Goal: Use online tool/utility: Utilize a website feature to perform a specific function

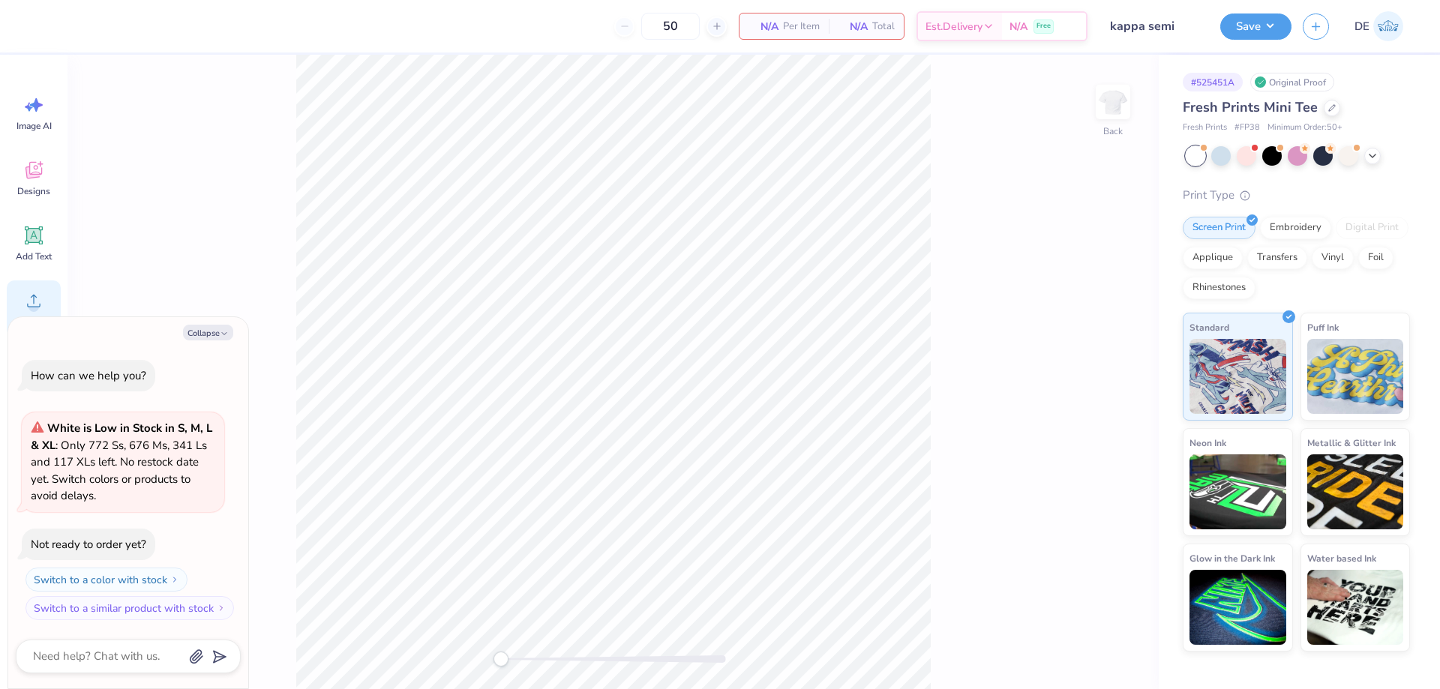
click at [36, 296] on icon at bounding box center [33, 300] width 22 height 22
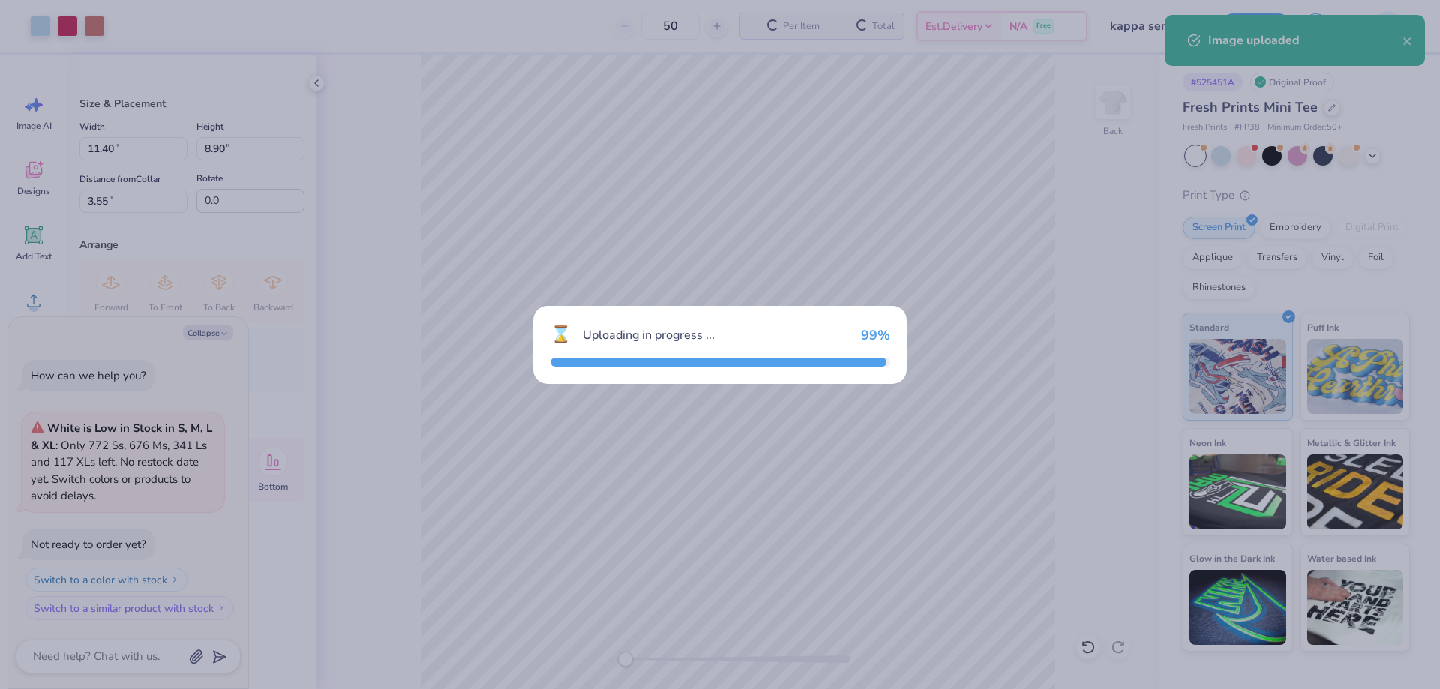
type textarea "x"
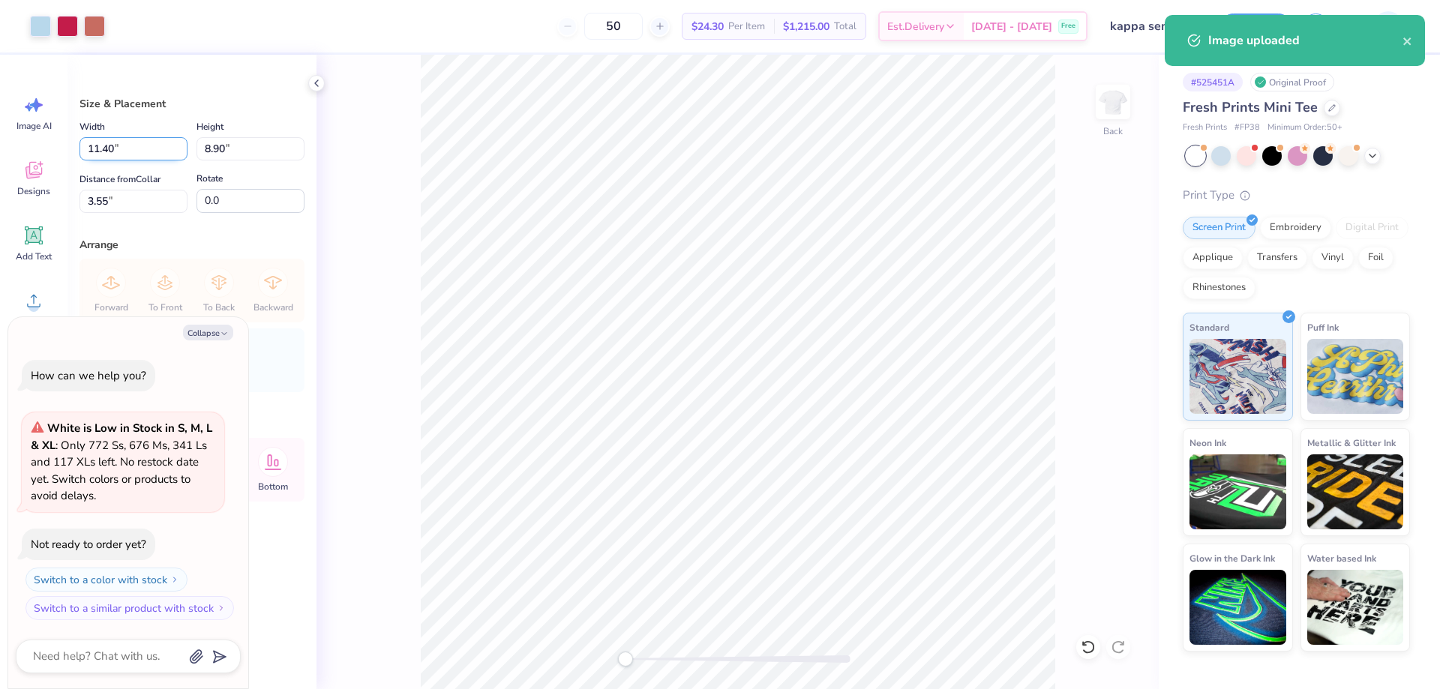
click at [139, 147] on input "11.40" at bounding box center [133, 148] width 108 height 23
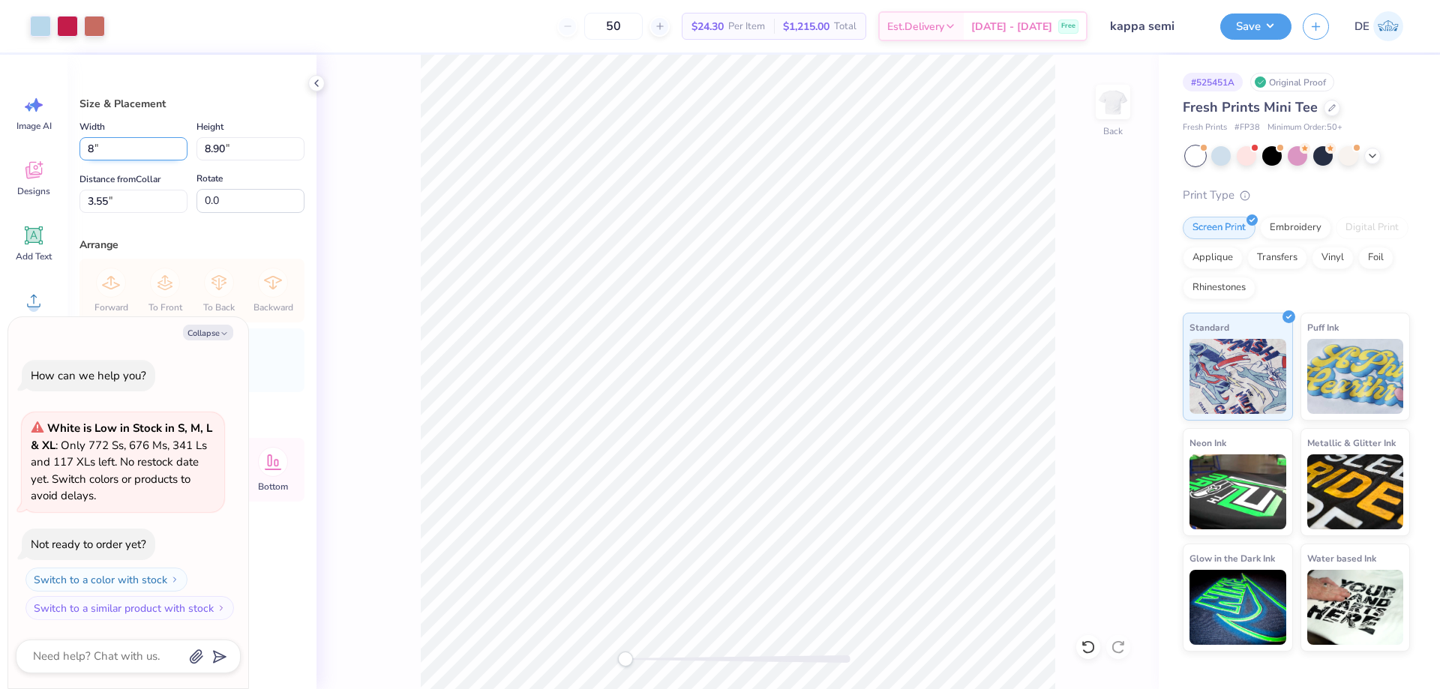
type input "8"
type textarea "x"
type input "8.00"
type input "6.25"
click at [135, 201] on input "4.88" at bounding box center [133, 201] width 108 height 23
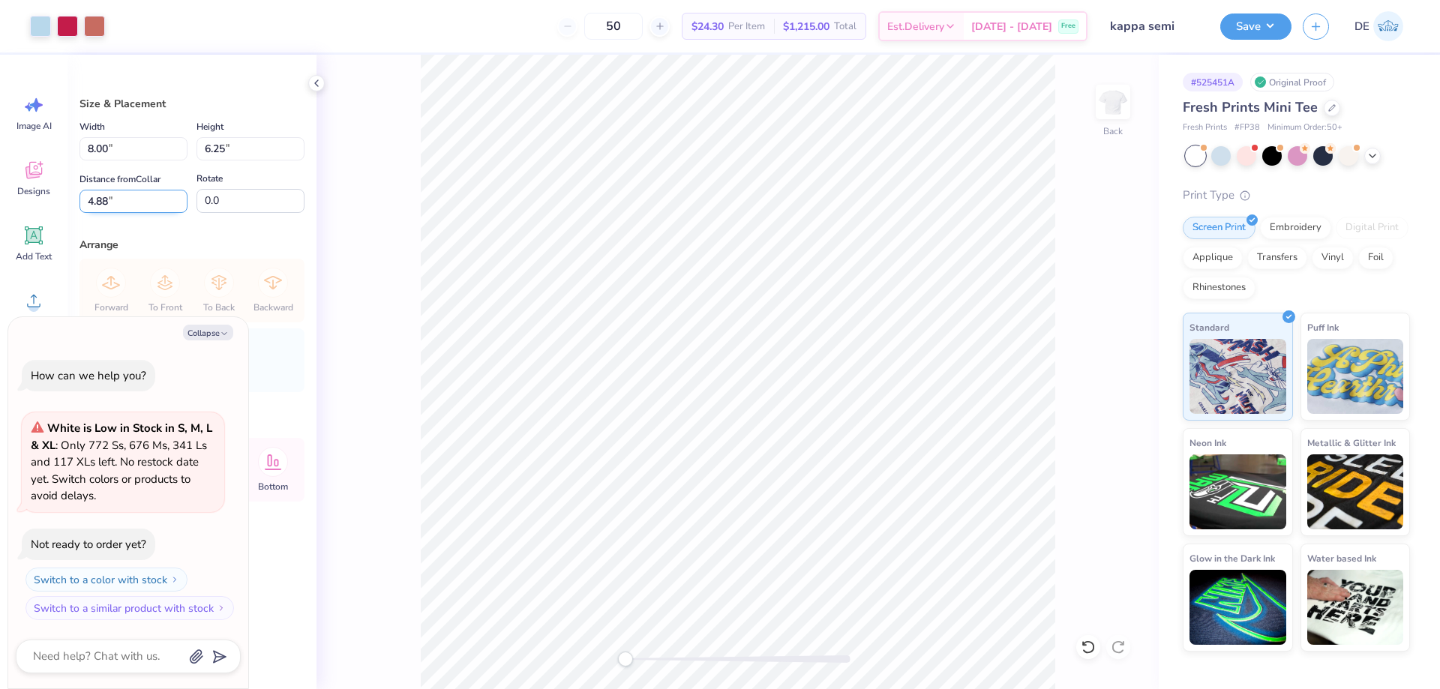
click at [135, 201] on input "4.88" at bounding box center [133, 201] width 108 height 23
type input "3"
type textarea "x"
click at [103, 202] on input "3" at bounding box center [133, 201] width 108 height 23
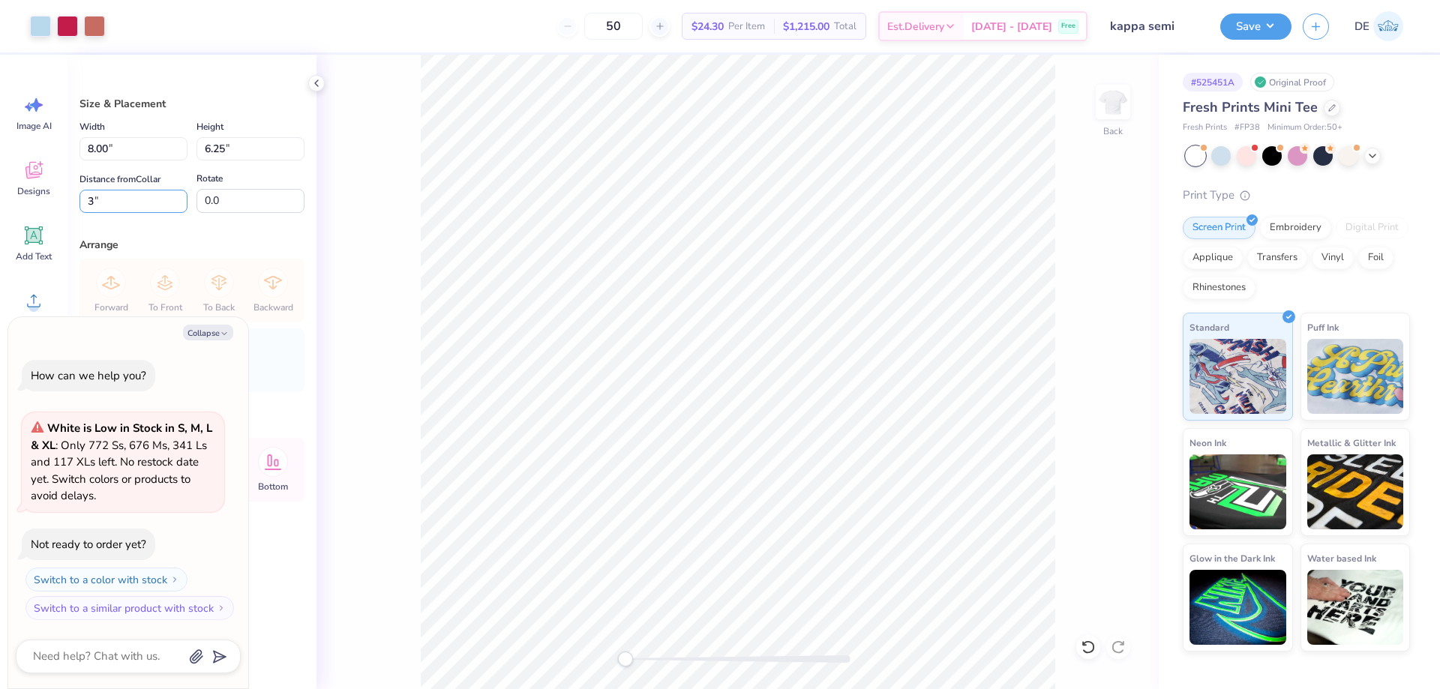
click at [103, 202] on input "3" at bounding box center [133, 201] width 108 height 23
type input "1.5"
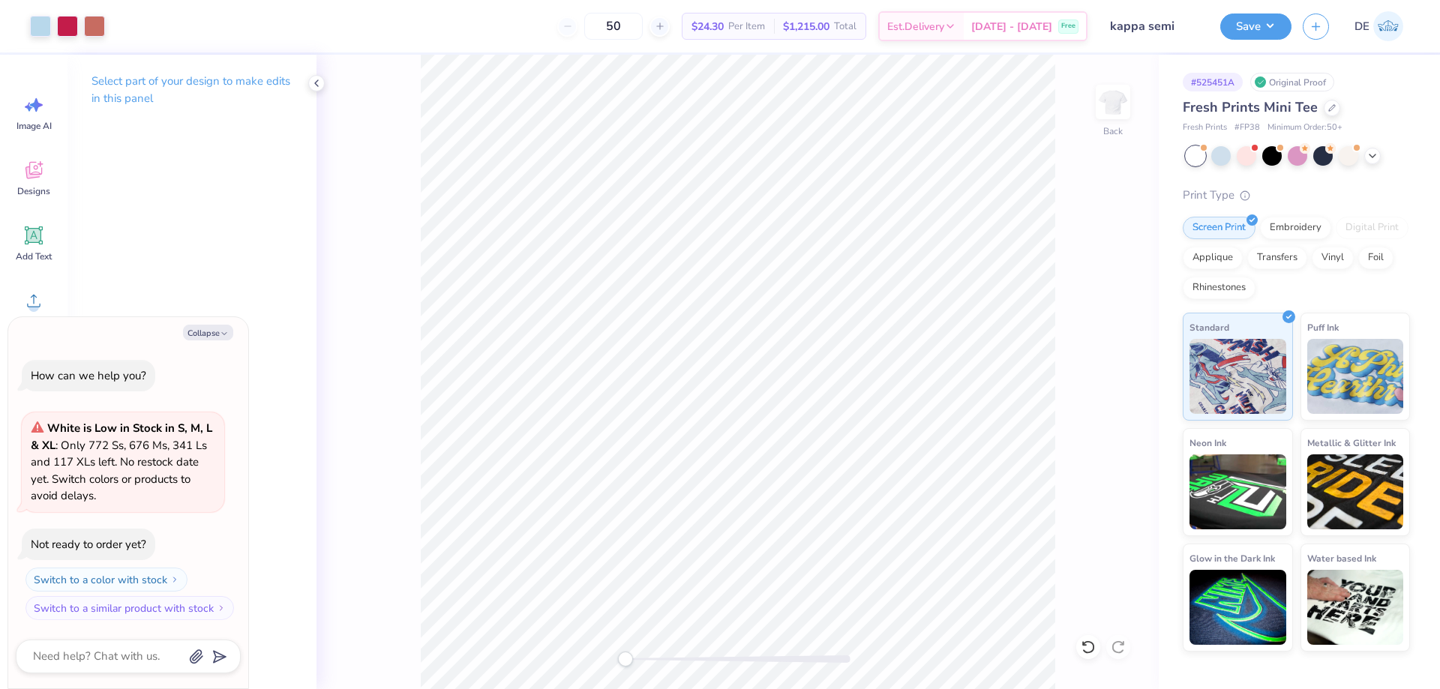
type textarea "x"
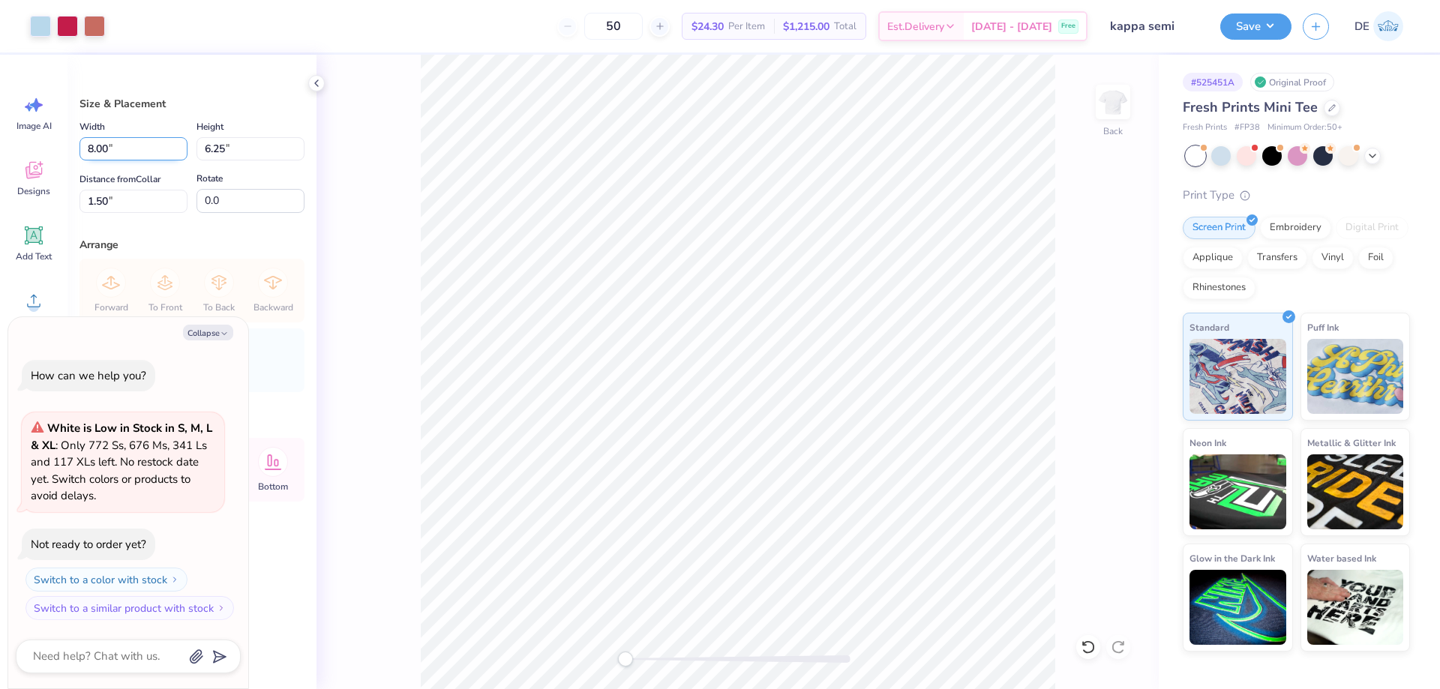
click at [142, 151] on input "8.00" at bounding box center [133, 148] width 108 height 23
type input "9"
type textarea "x"
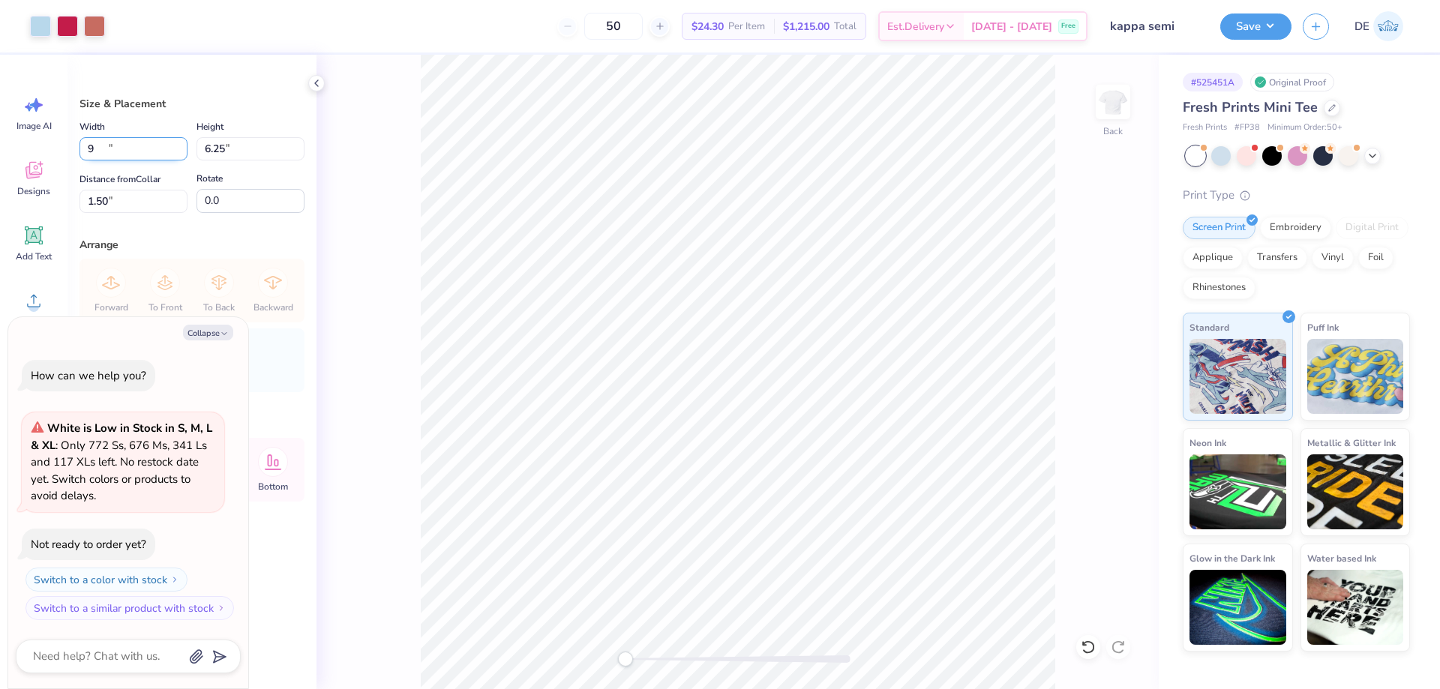
type input "9.00"
type input "7.03"
click at [127, 211] on input "1.11" at bounding box center [133, 201] width 108 height 23
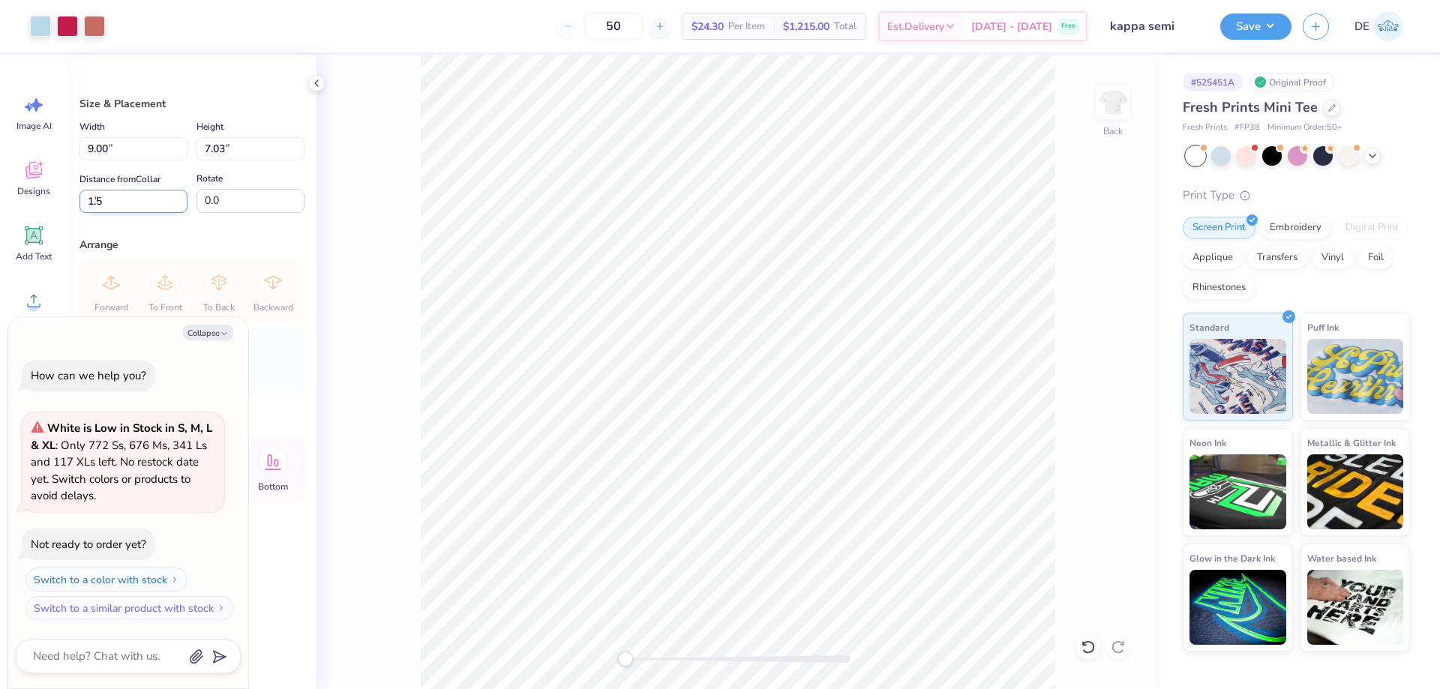
type input "1.5"
click at [37, 27] on div at bounding box center [40, 24] width 21 height 21
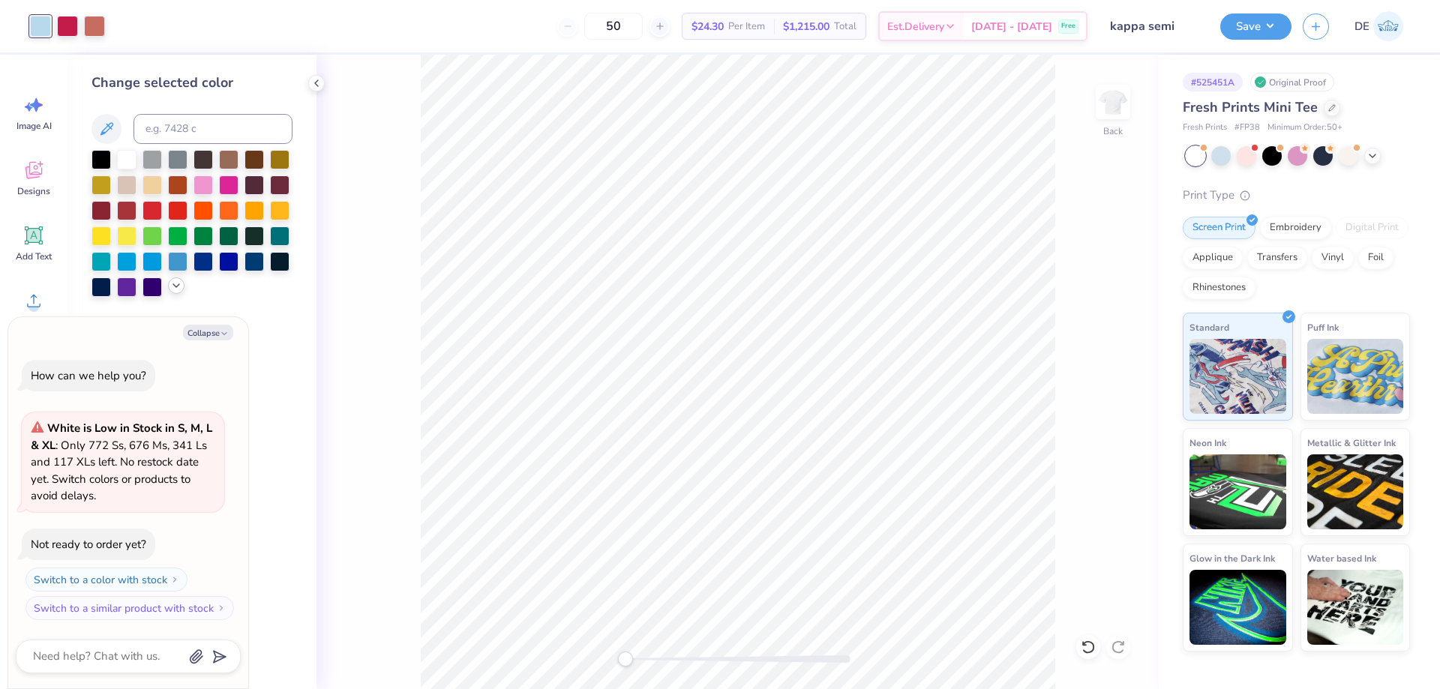
click at [182, 284] on div at bounding box center [176, 285] width 16 height 16
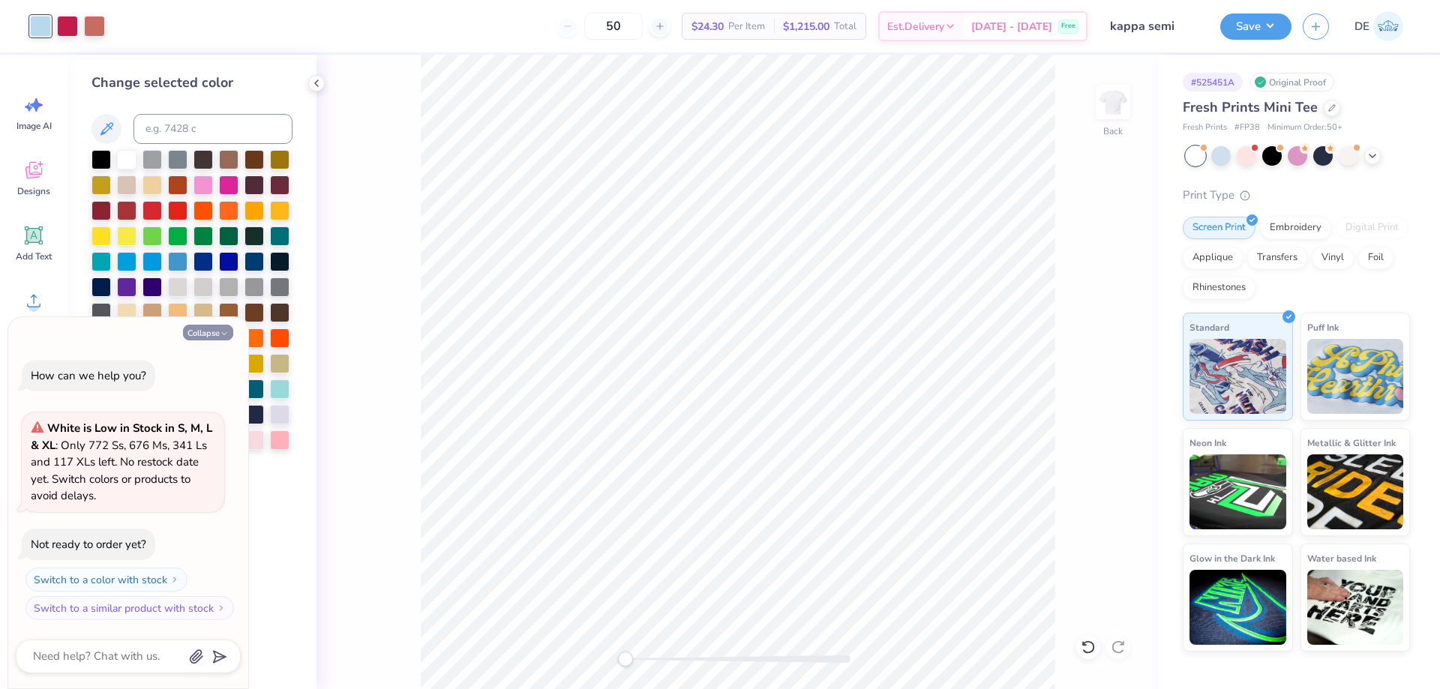
click at [228, 332] on icon "button" at bounding box center [224, 333] width 9 height 9
type textarea "x"
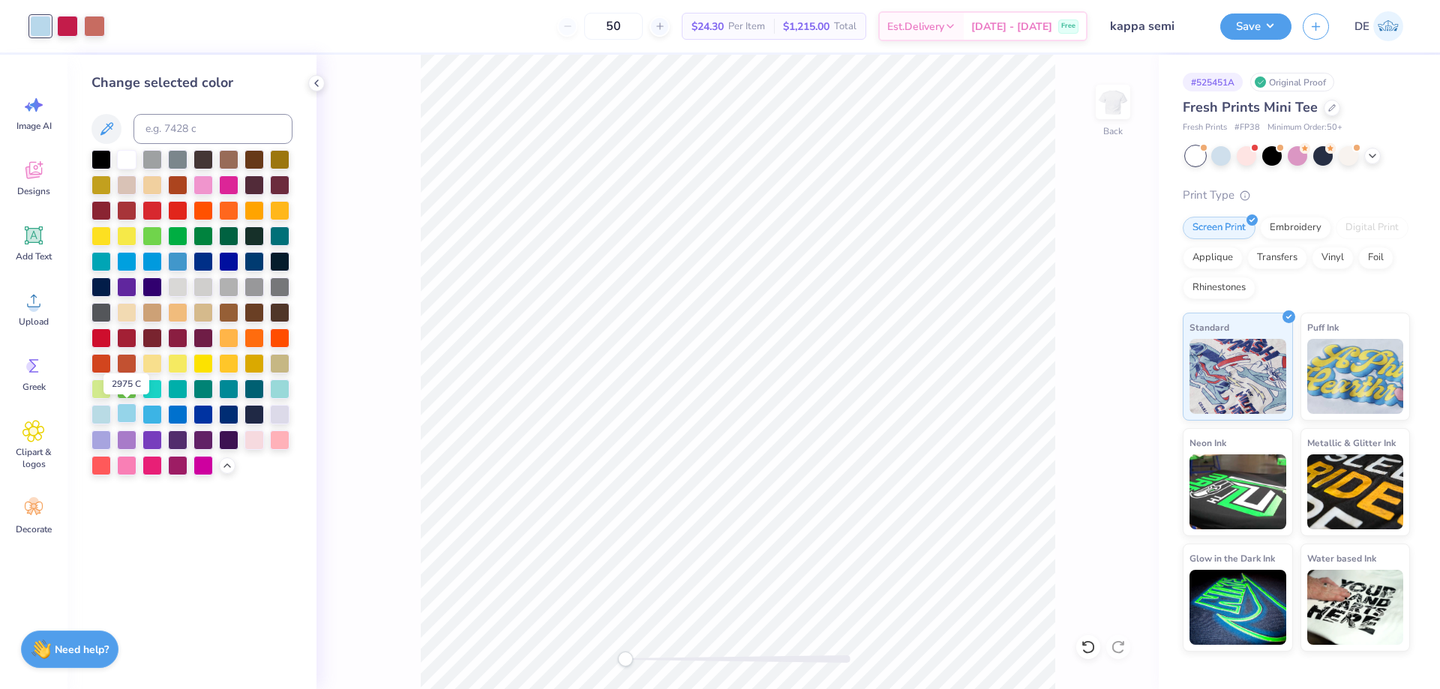
click at [130, 413] on div at bounding box center [126, 412] width 19 height 19
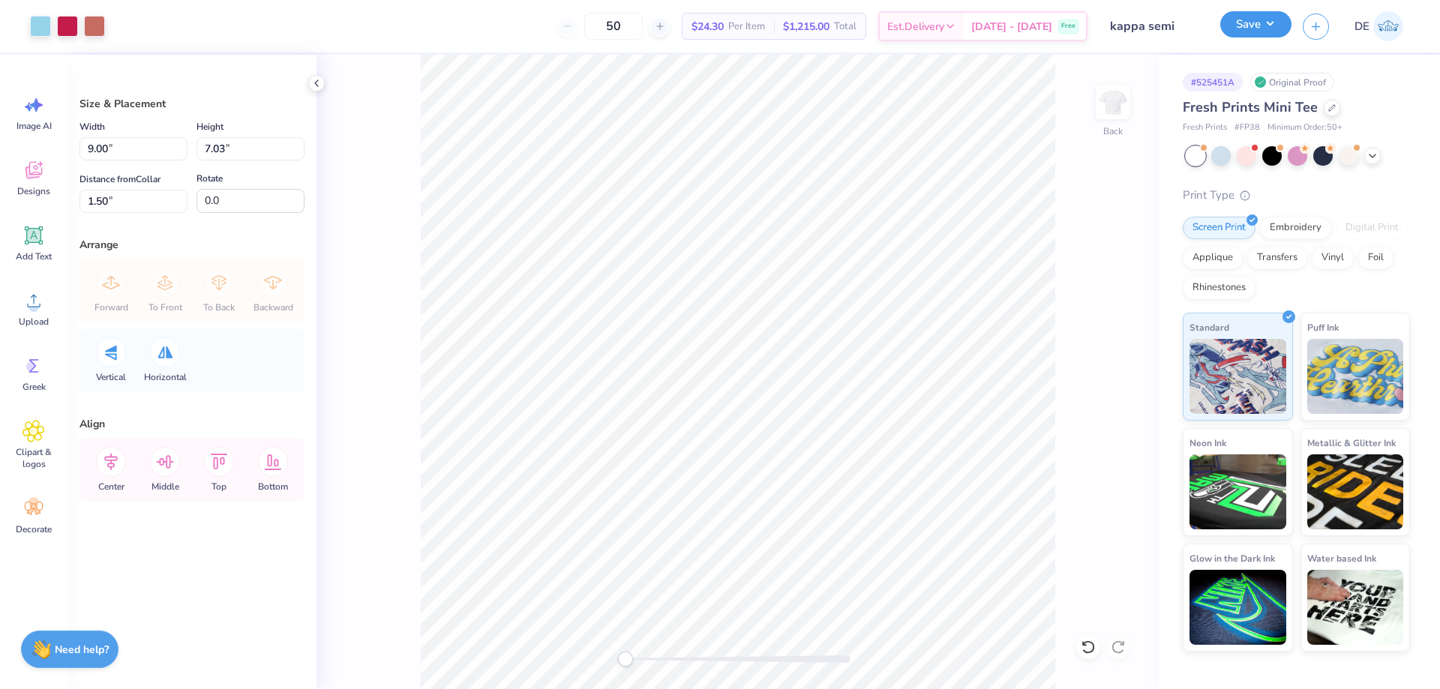
click at [1244, 22] on button "Save" at bounding box center [1255, 24] width 71 height 26
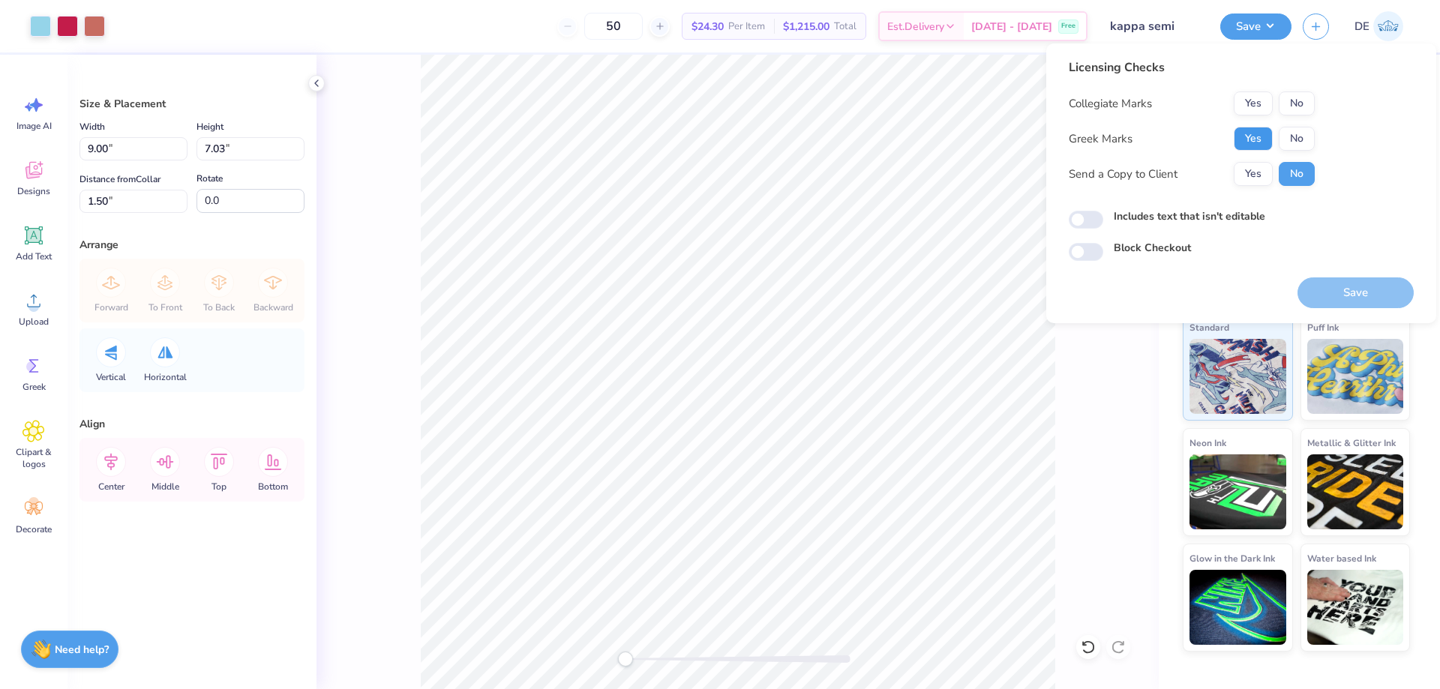
click at [1259, 138] on button "Yes" at bounding box center [1253, 139] width 39 height 24
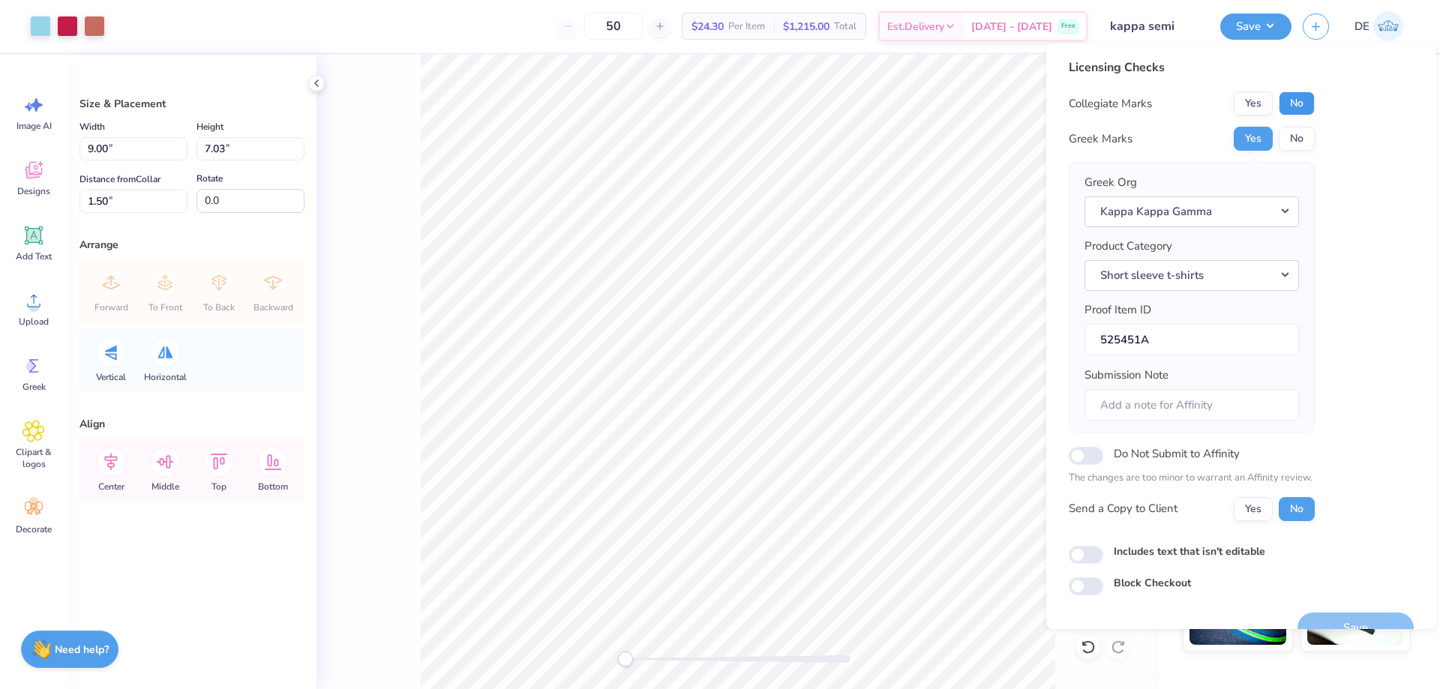
click at [1305, 102] on button "No" at bounding box center [1297, 103] width 36 height 24
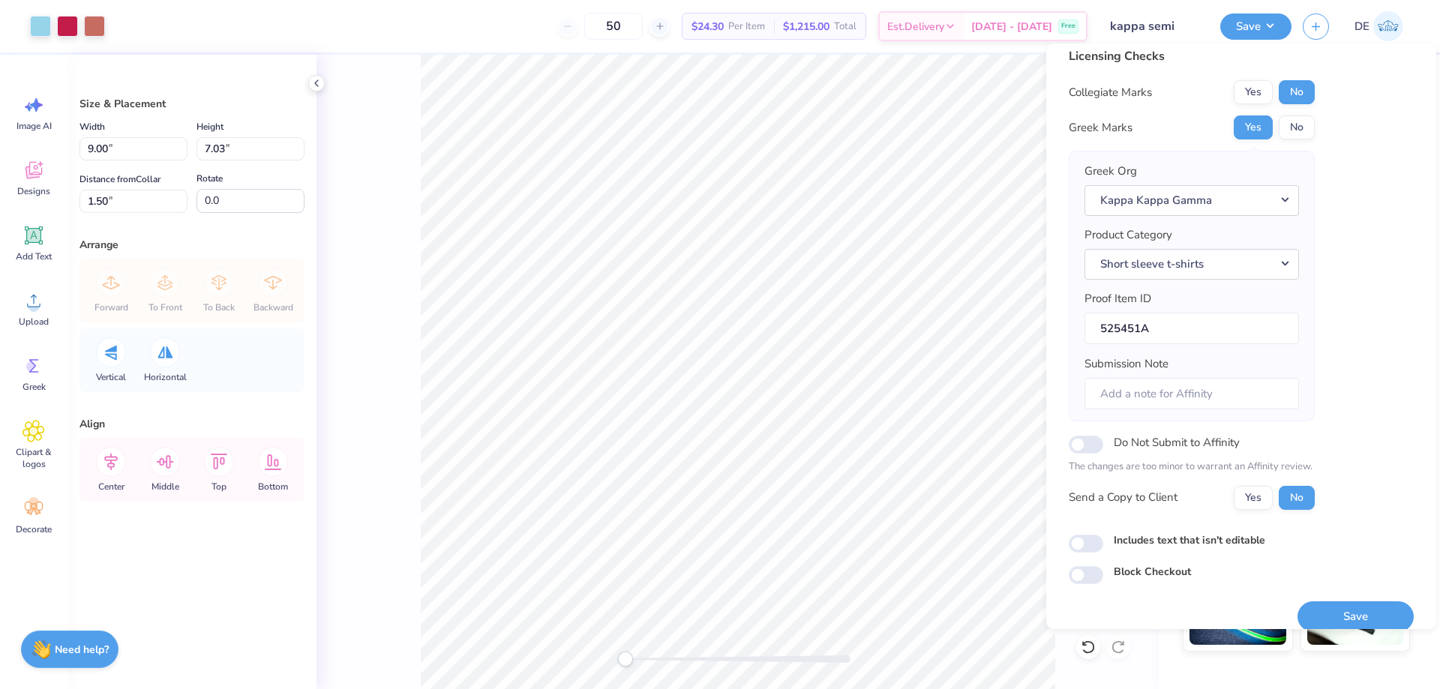
scroll to position [28, 0]
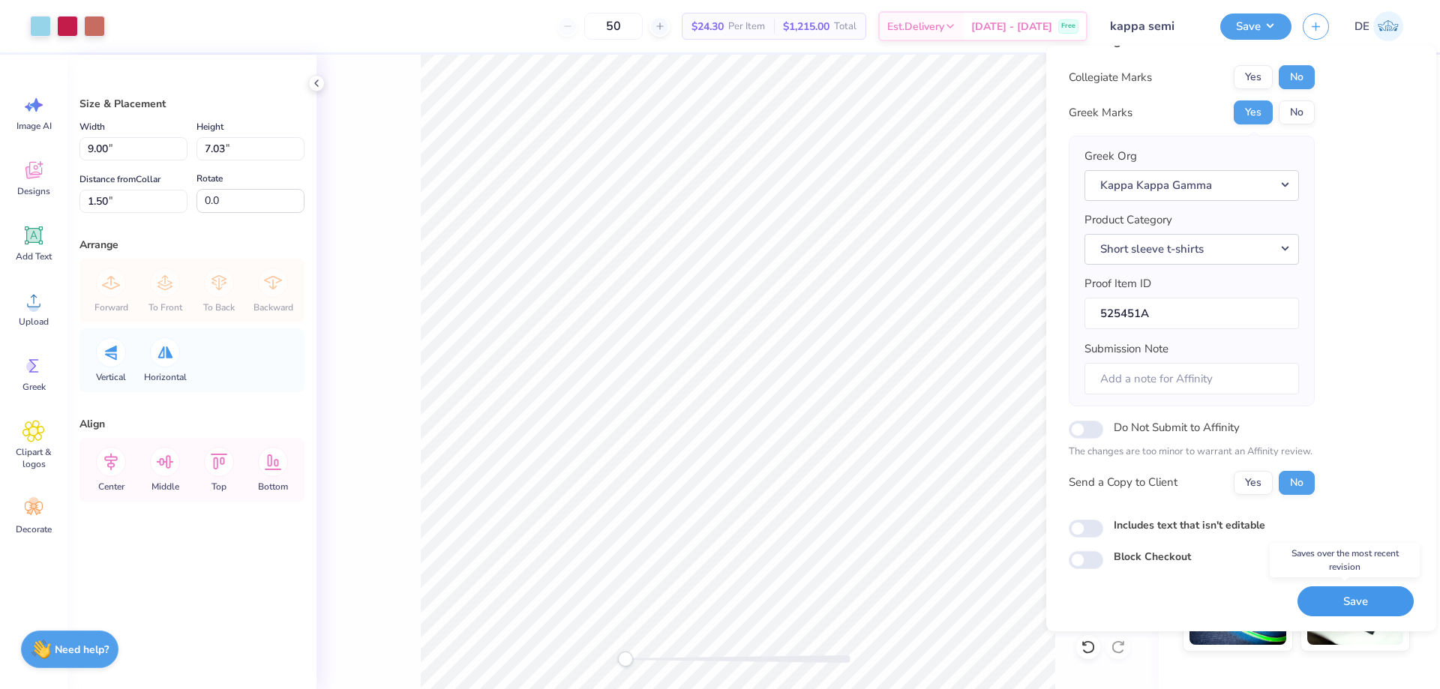
click at [1325, 606] on button "Save" at bounding box center [1355, 601] width 116 height 31
